Goal: Task Accomplishment & Management: Use online tool/utility

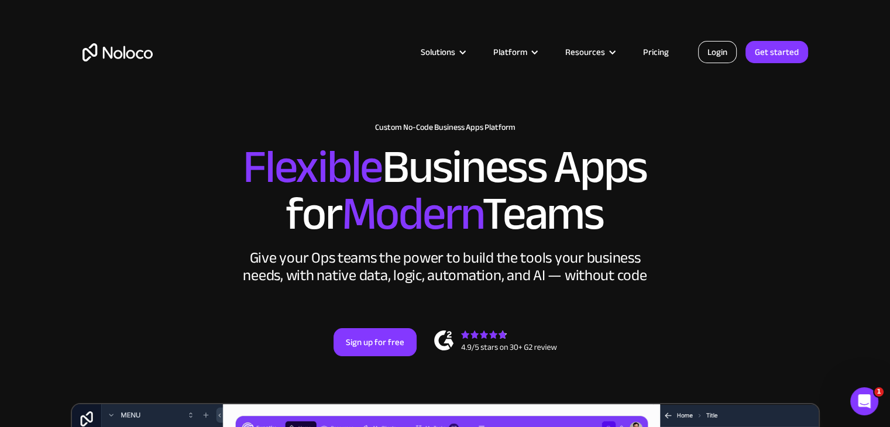
click at [728, 57] on link "Login" at bounding box center [717, 52] width 39 height 22
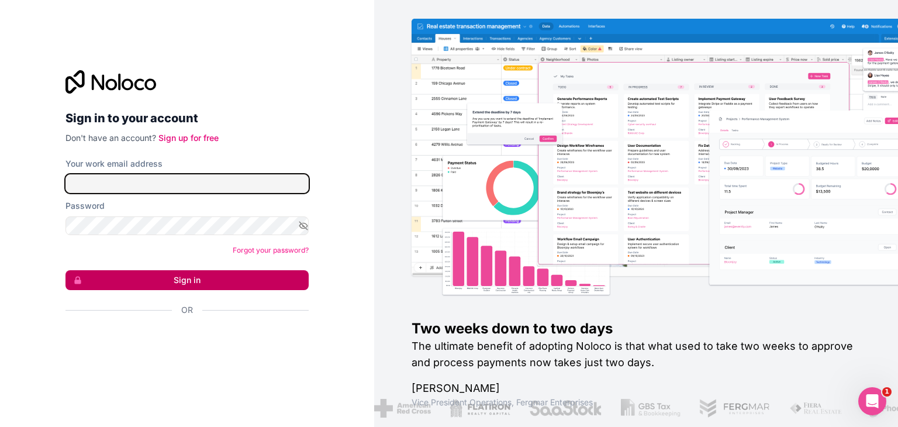
type input "sdelgado@prometheusrm.com"
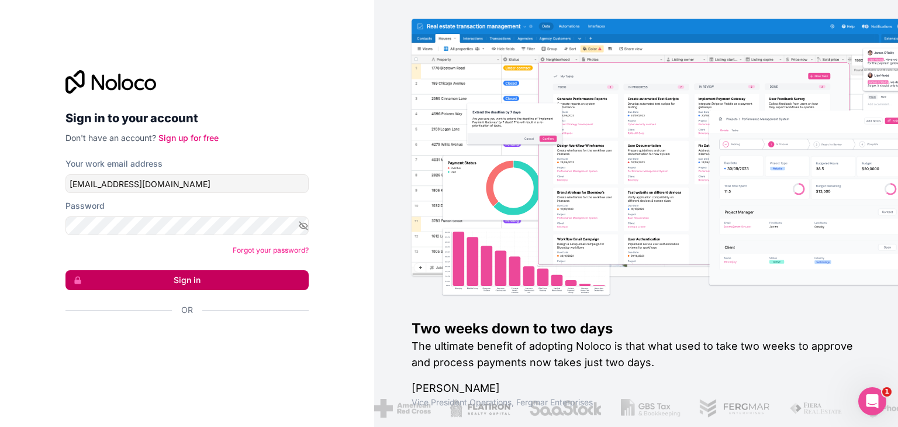
click at [240, 281] on button "Sign in" at bounding box center [187, 280] width 243 height 20
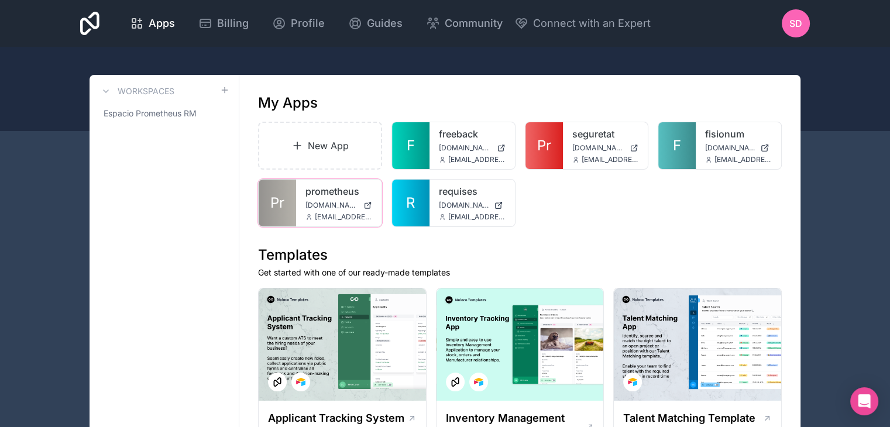
click at [0, 0] on icon at bounding box center [0, 0] width 0 height 0
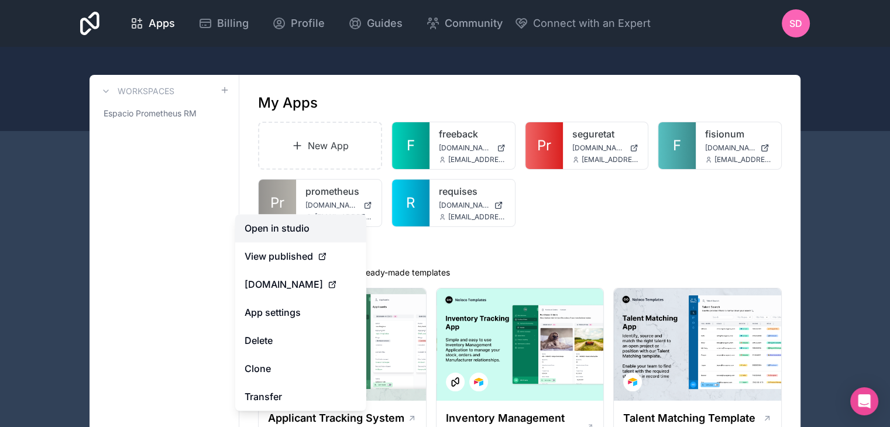
click at [357, 222] on link "Open in studio" at bounding box center [300, 228] width 131 height 28
